Goal: Information Seeking & Learning: Learn about a topic

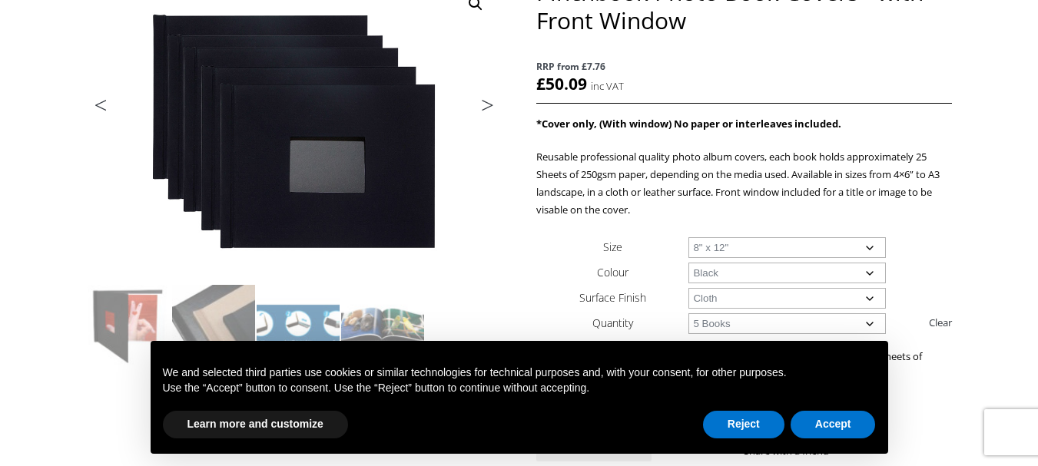
scroll to position [207, 0]
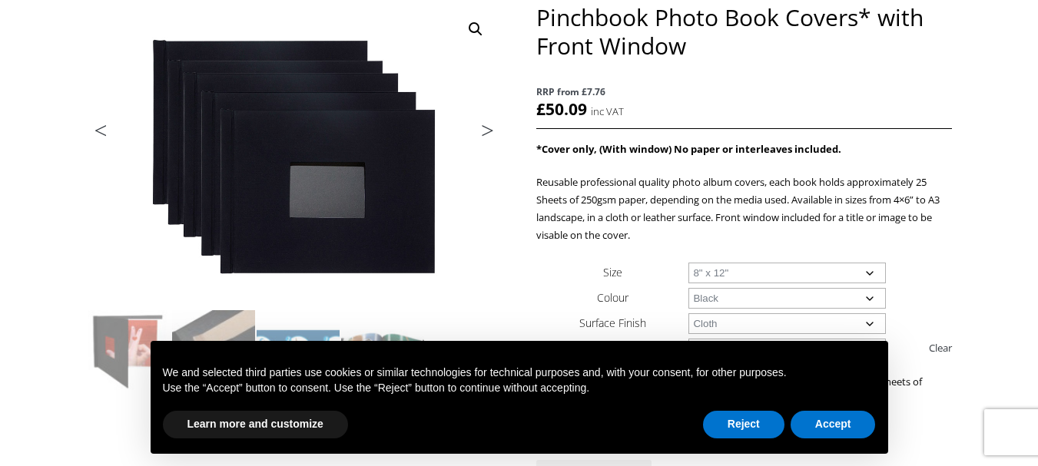
drag, startPoint x: 1048, startPoint y: 73, endPoint x: 1035, endPoint y: 120, distance: 48.4
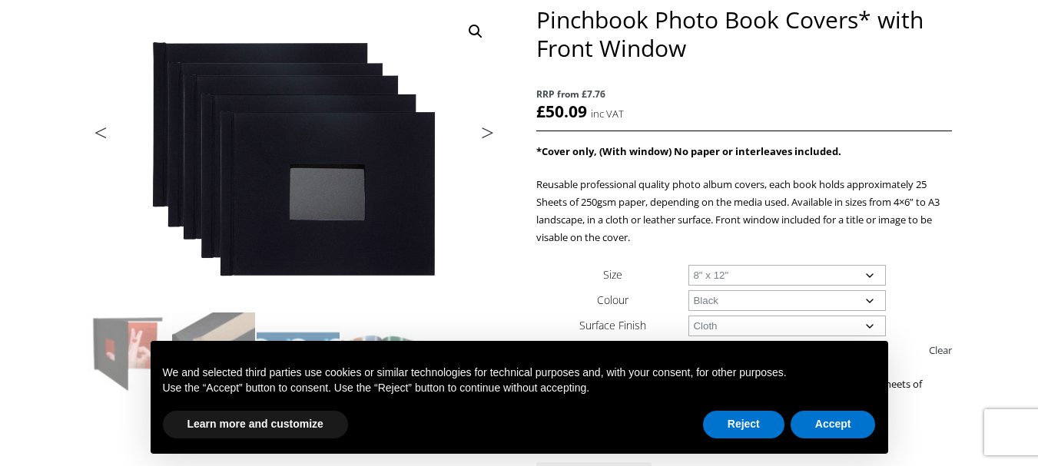
click at [484, 130] on link "Next" at bounding box center [479, 137] width 43 height 14
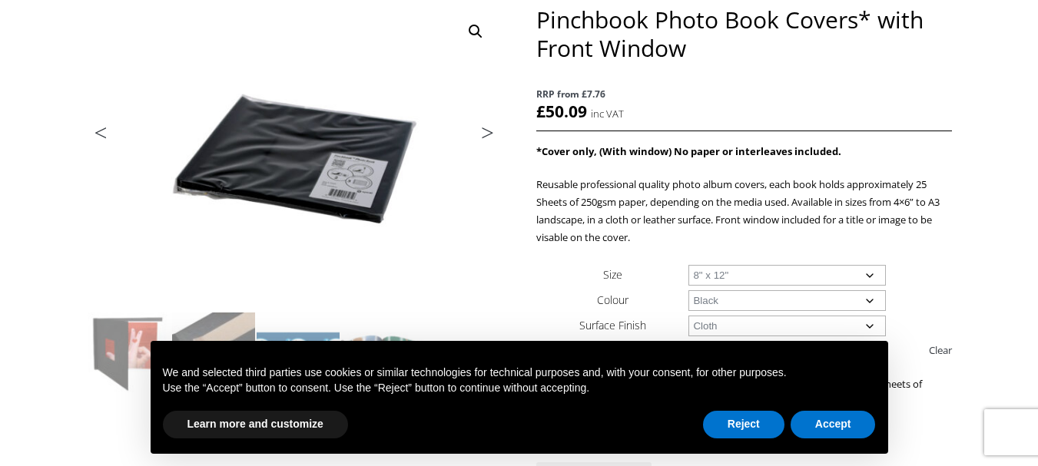
click at [484, 130] on link "Next" at bounding box center [479, 137] width 43 height 14
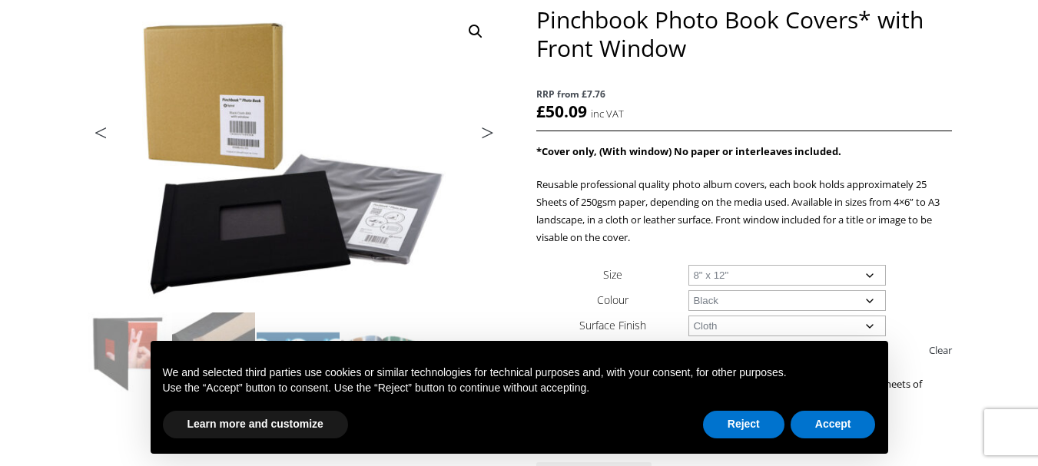
click at [484, 130] on link "Next" at bounding box center [479, 137] width 43 height 14
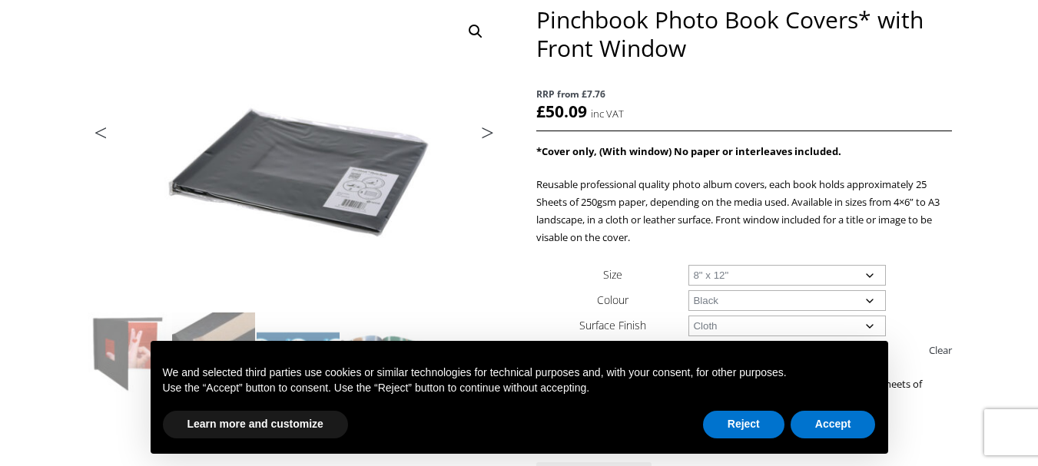
click at [484, 130] on link "Next" at bounding box center [479, 137] width 43 height 14
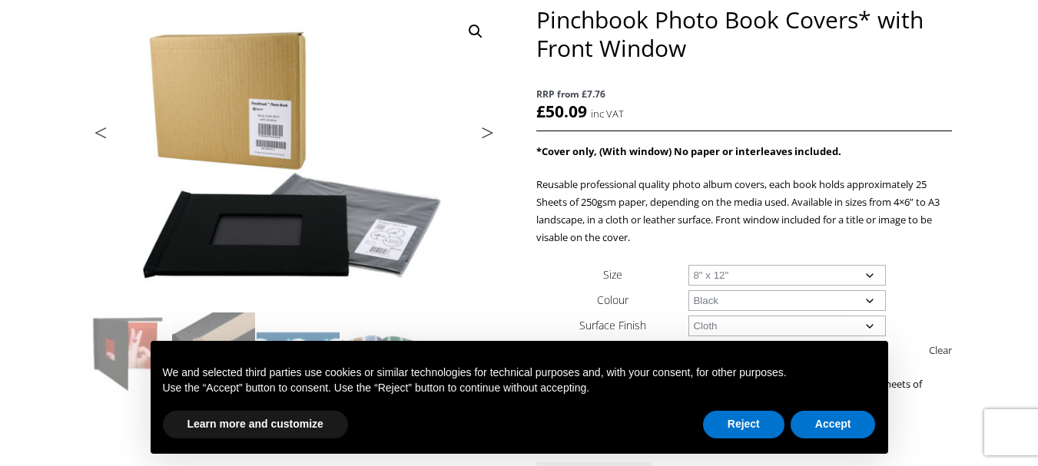
click at [484, 130] on link "Next" at bounding box center [479, 137] width 43 height 14
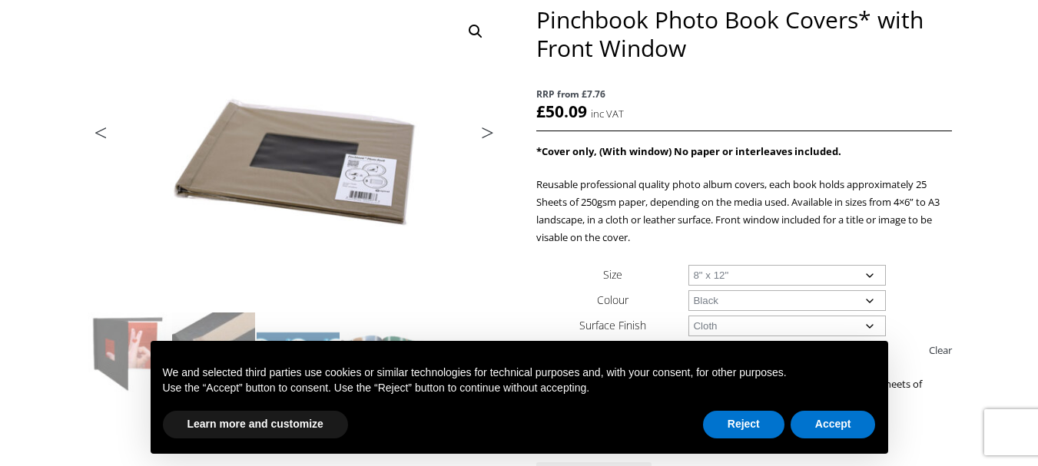
click at [484, 130] on link "Next" at bounding box center [479, 137] width 43 height 14
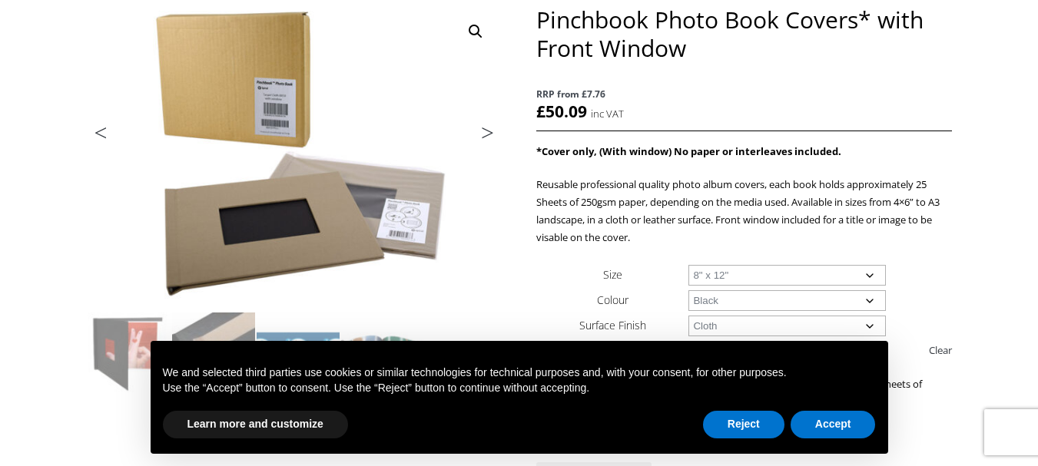
click at [484, 130] on link "Next" at bounding box center [479, 137] width 43 height 14
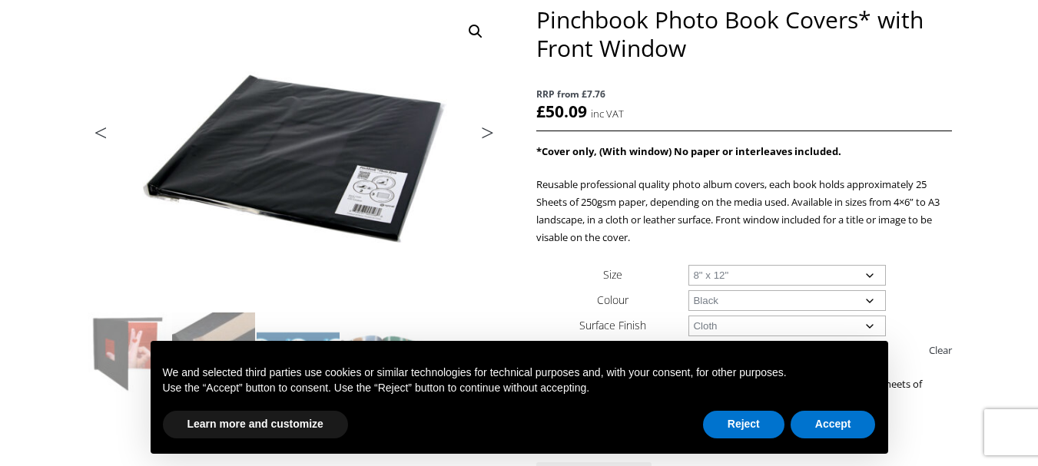
click at [484, 130] on link "Next" at bounding box center [479, 137] width 43 height 14
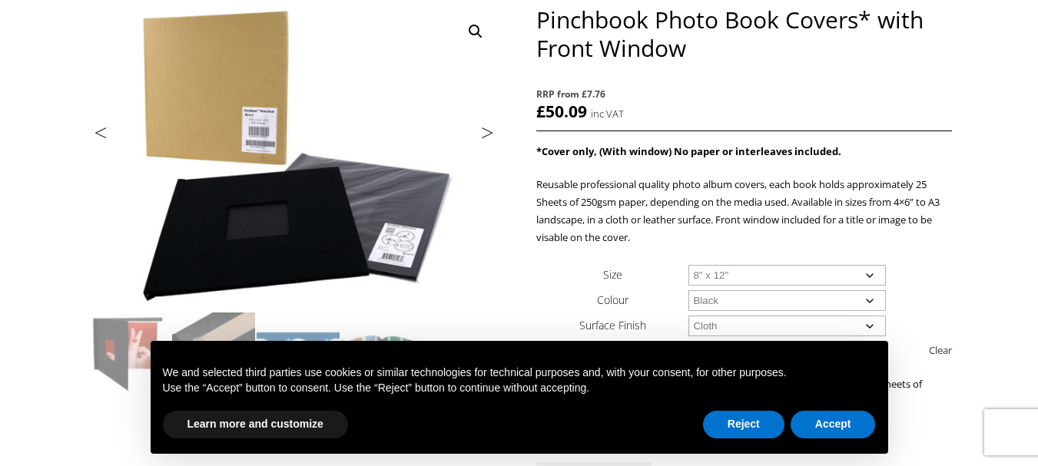
click at [484, 130] on link "Next" at bounding box center [479, 137] width 43 height 14
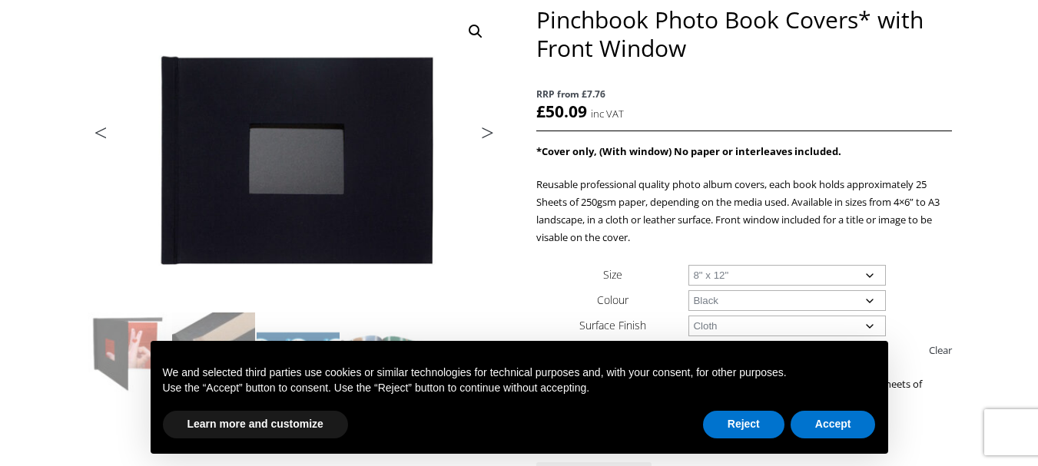
click at [484, 130] on link "Next" at bounding box center [479, 137] width 43 height 14
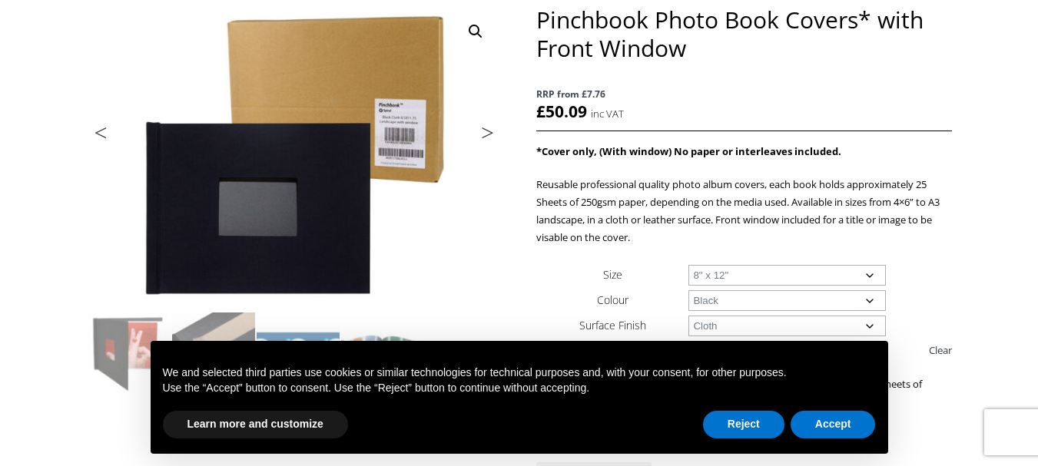
click at [484, 130] on link "Next" at bounding box center [479, 137] width 43 height 14
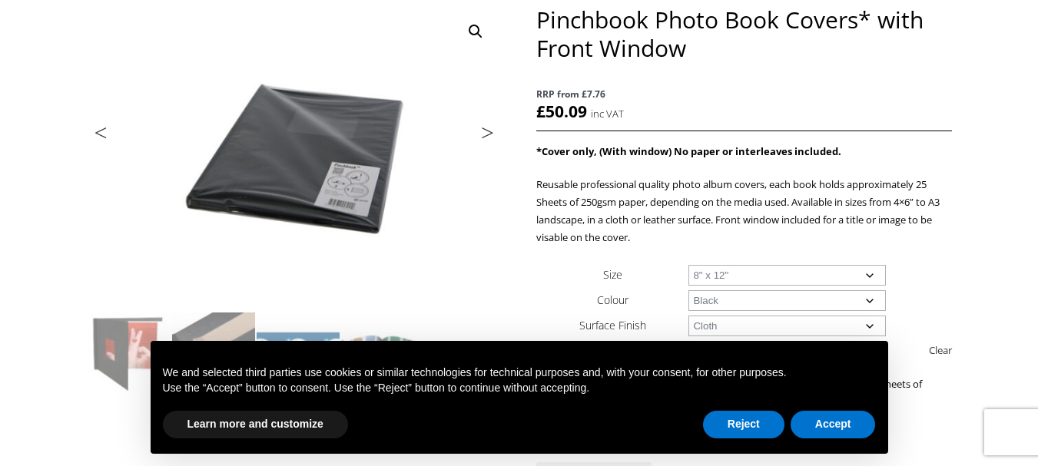
click at [483, 134] on link "Next" at bounding box center [479, 137] width 43 height 14
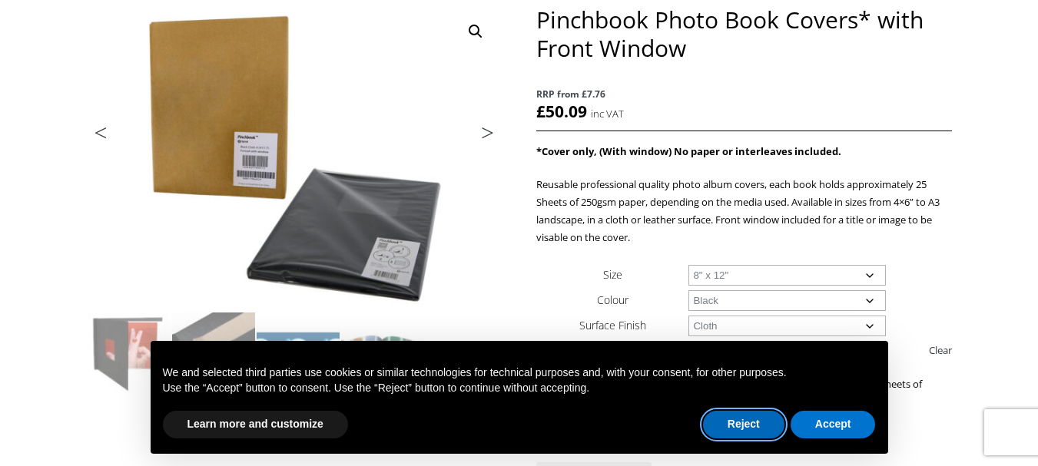
click at [746, 422] on button "Reject" at bounding box center [743, 425] width 81 height 28
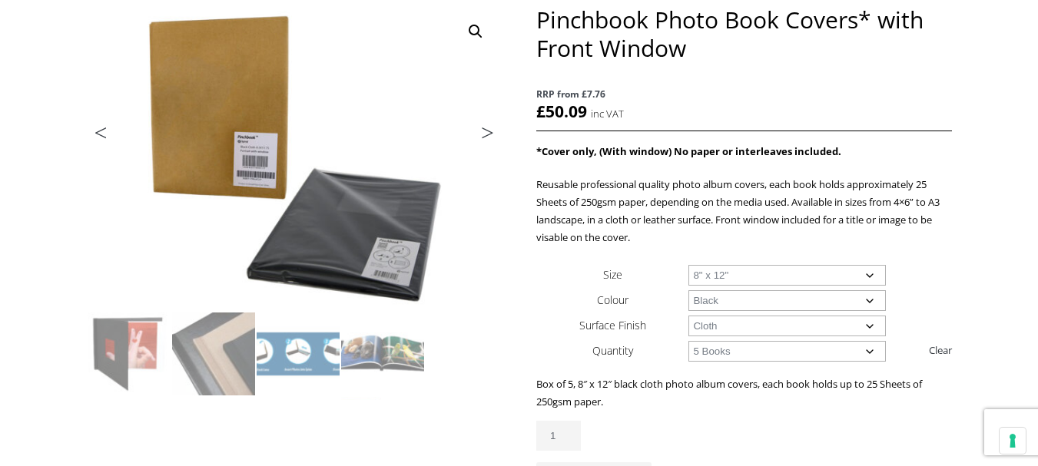
click at [379, 362] on img at bounding box center [382, 354] width 83 height 83
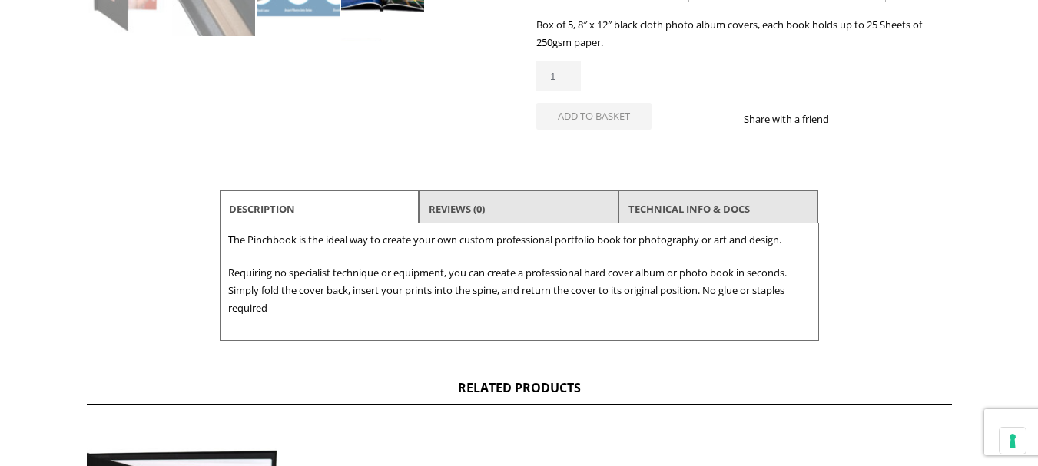
scroll to position [560, 0]
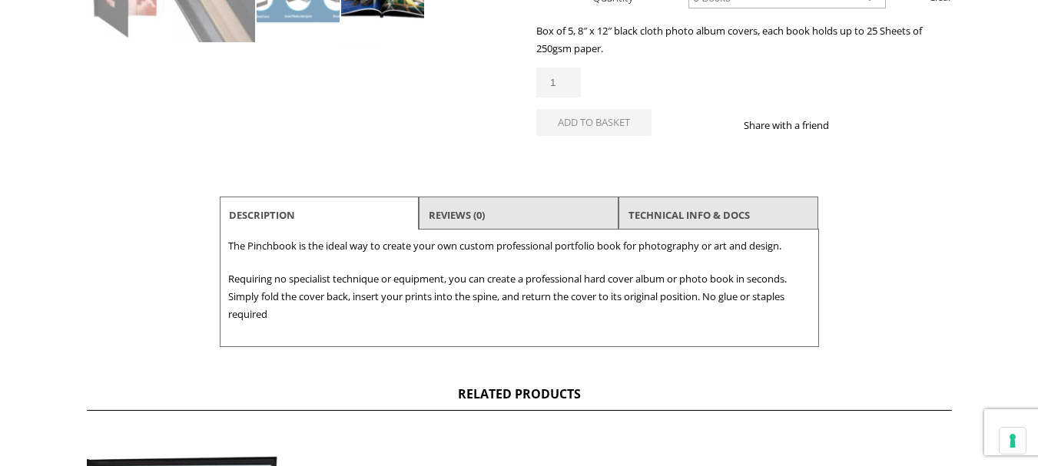
click at [682, 223] on link "TECHNICAL INFO & DOCS" at bounding box center [688, 215] width 121 height 28
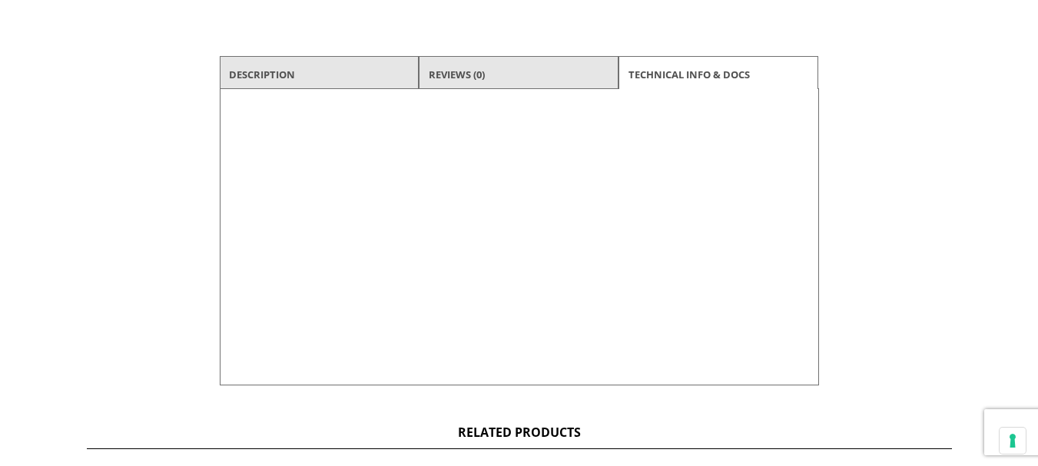
scroll to position [693, 0]
